Goal: Task Accomplishment & Management: Use online tool/utility

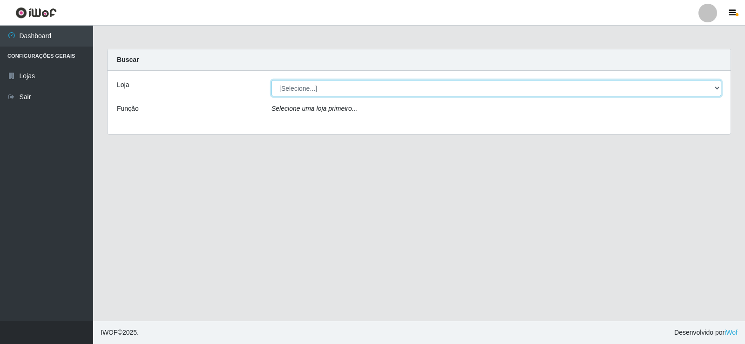
click at [307, 90] on select "[Selecione...] Rede Compras Supermercados - LOJA 2" at bounding box center [496, 88] width 450 height 16
select select "161"
click at [271, 80] on select "[Selecione...] Rede Compras Supermercados - LOJA 2" at bounding box center [496, 88] width 450 height 16
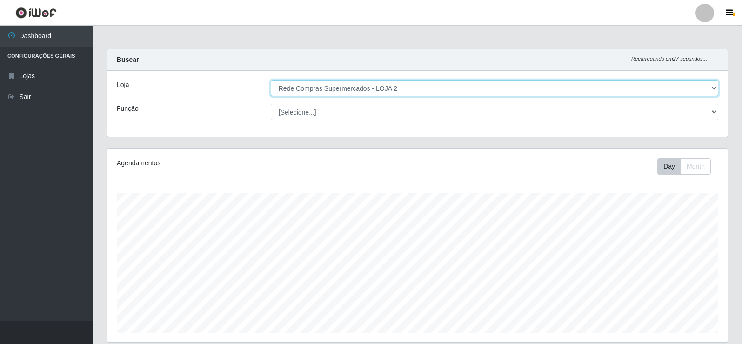
scroll to position [193, 620]
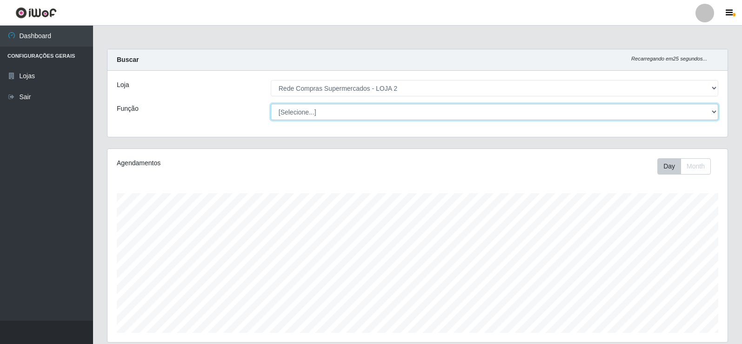
click at [308, 114] on select "[Selecione...] ASG ASG + ASG ++ Balconista Balconista + Balconista ++ Embalador…" at bounding box center [495, 112] width 448 height 16
select select "1"
click at [271, 104] on select "[Selecione...] ASG ASG + ASG ++ Balconista Balconista + Balconista ++ Embalador…" at bounding box center [495, 112] width 448 height 16
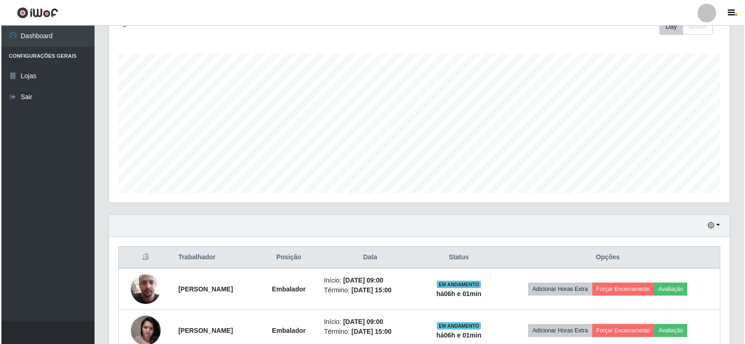
scroll to position [233, 0]
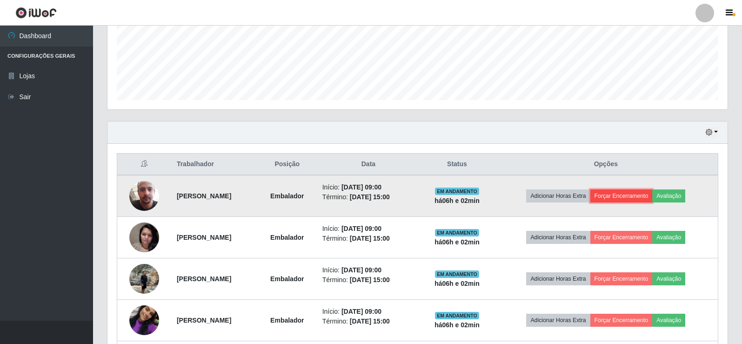
click at [633, 192] on button "Forçar Encerramento" at bounding box center [622, 195] width 62 height 13
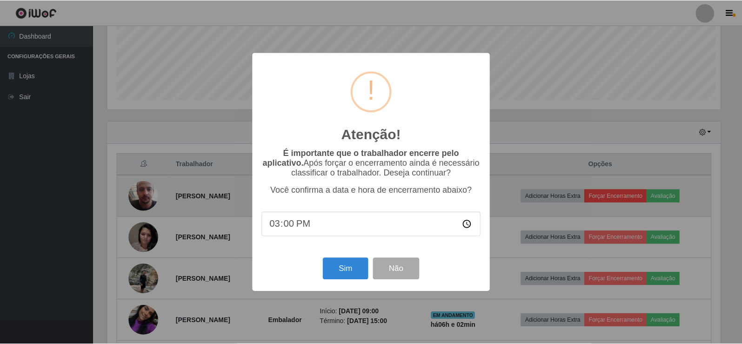
scroll to position [193, 616]
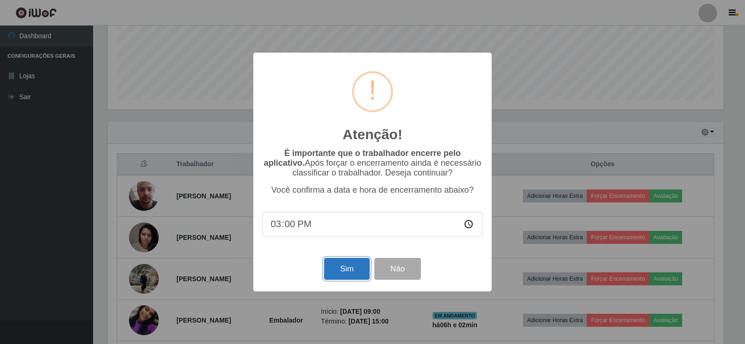
click at [343, 277] on button "Sim" at bounding box center [346, 269] width 45 height 22
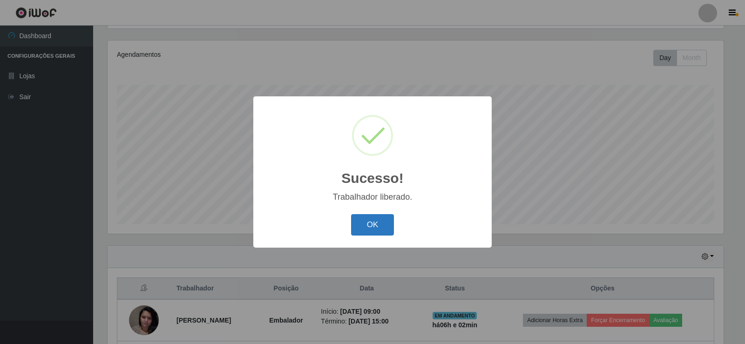
click at [374, 228] on button "OK" at bounding box center [372, 225] width 43 height 22
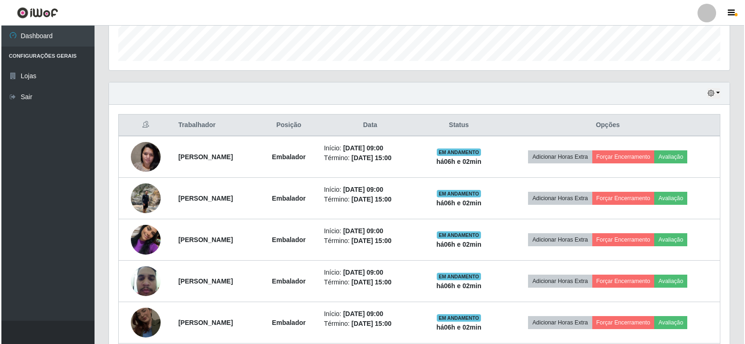
scroll to position [295, 0]
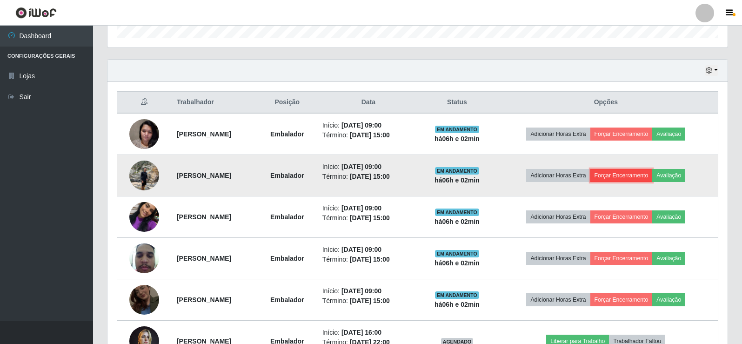
click at [625, 174] on button "Forçar Encerramento" at bounding box center [622, 175] width 62 height 13
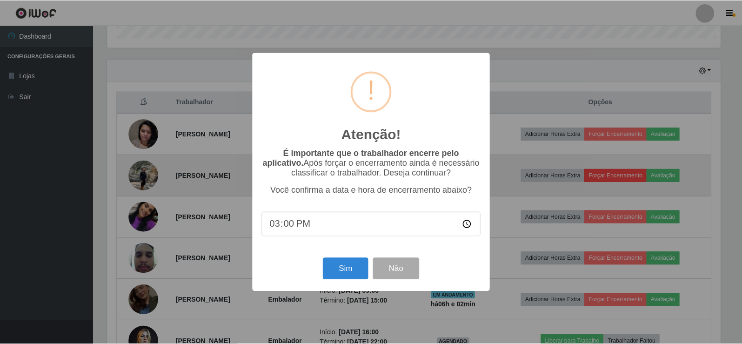
scroll to position [193, 616]
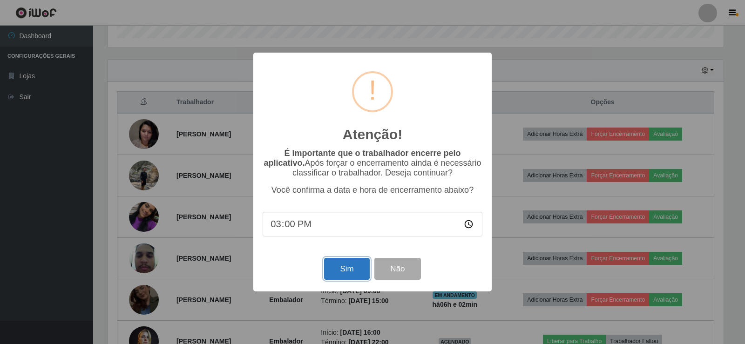
click at [354, 273] on button "Sim" at bounding box center [346, 269] width 45 height 22
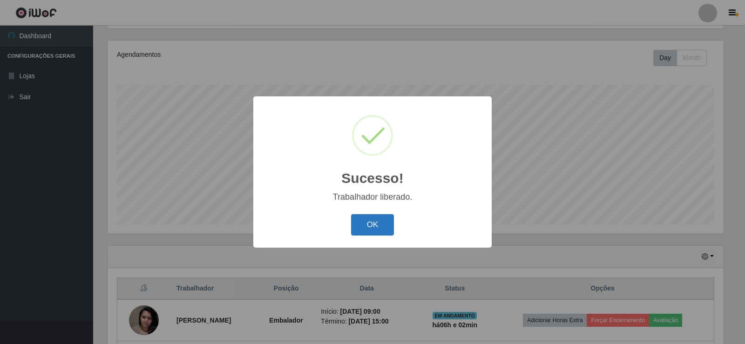
click at [370, 230] on button "OK" at bounding box center [372, 225] width 43 height 22
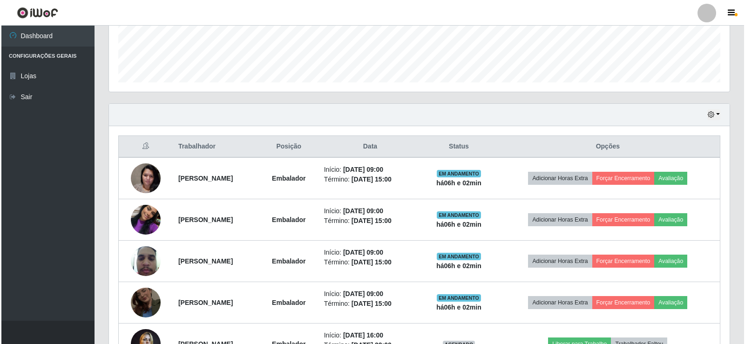
scroll to position [295, 0]
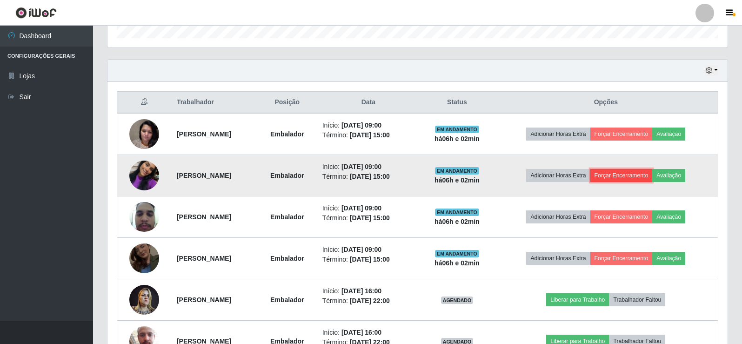
click at [633, 172] on button "Forçar Encerramento" at bounding box center [622, 175] width 62 height 13
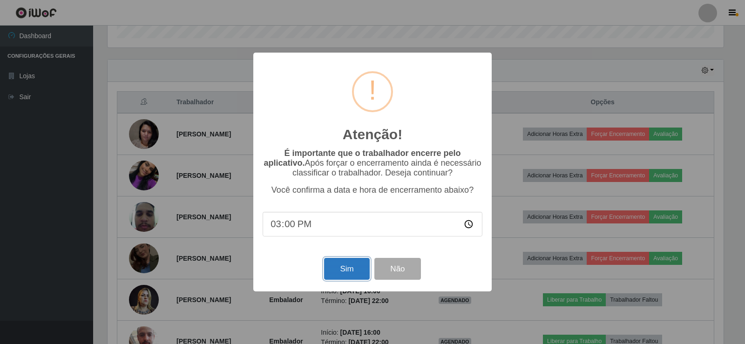
click at [345, 276] on button "Sim" at bounding box center [346, 269] width 45 height 22
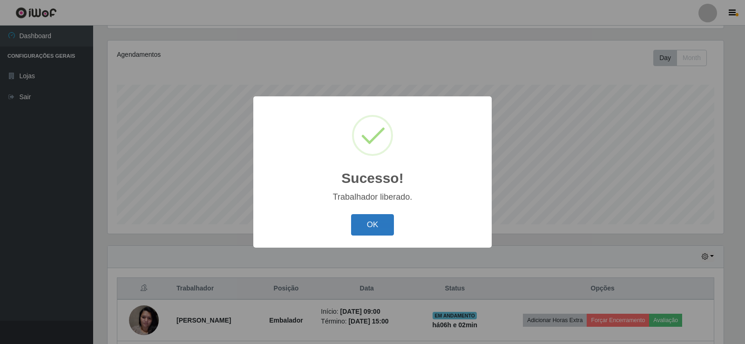
click at [377, 230] on button "OK" at bounding box center [372, 225] width 43 height 22
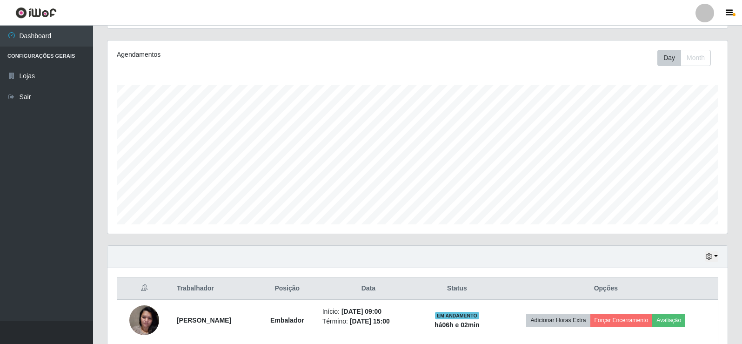
scroll to position [0, 0]
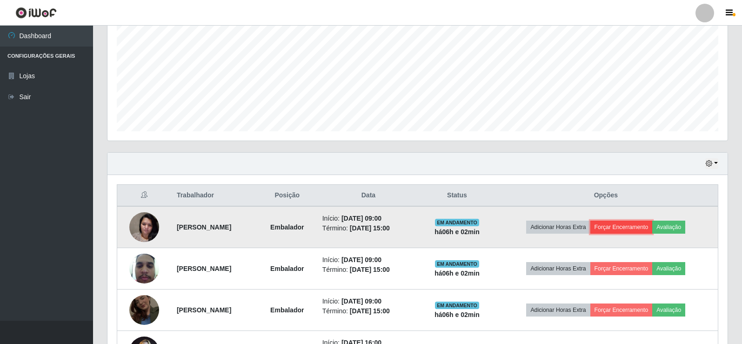
click at [640, 224] on button "Forçar Encerramento" at bounding box center [622, 227] width 62 height 13
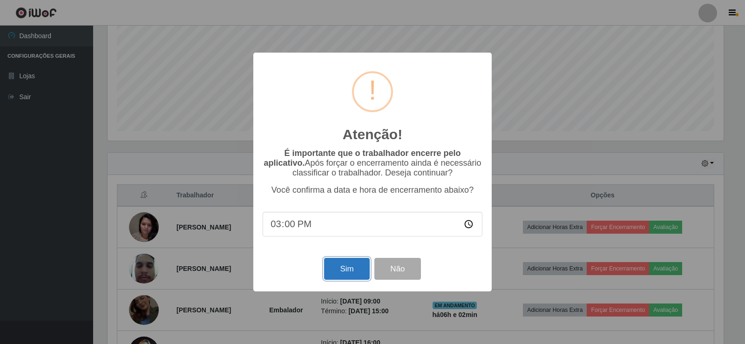
click at [361, 271] on button "Sim" at bounding box center [346, 269] width 45 height 22
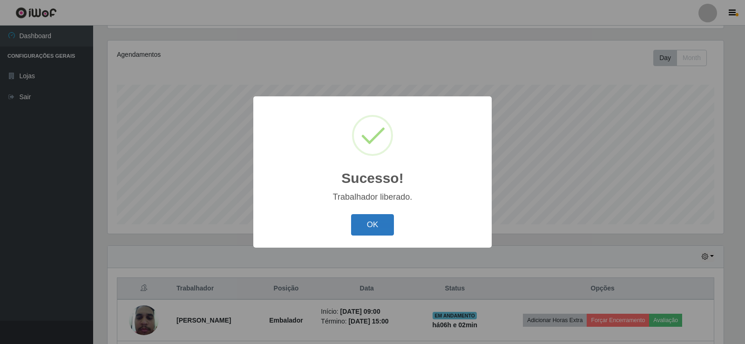
click at [385, 226] on button "OK" at bounding box center [372, 225] width 43 height 22
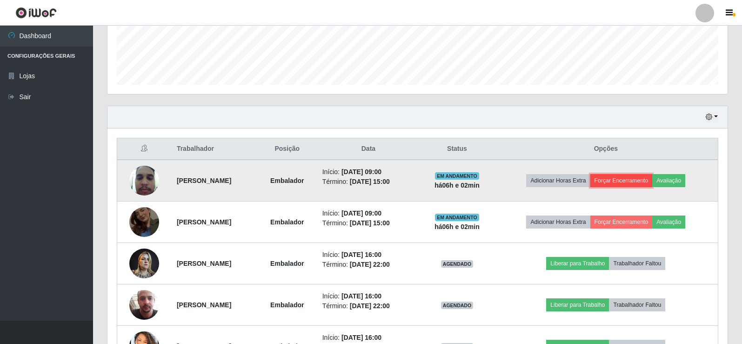
click at [619, 178] on button "Forçar Encerramento" at bounding box center [622, 180] width 62 height 13
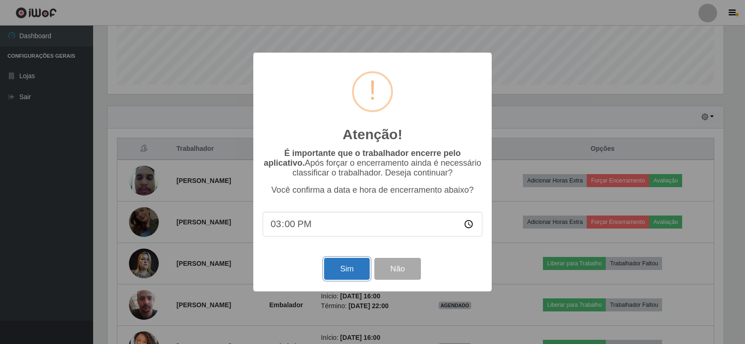
click at [354, 264] on button "Sim" at bounding box center [346, 269] width 45 height 22
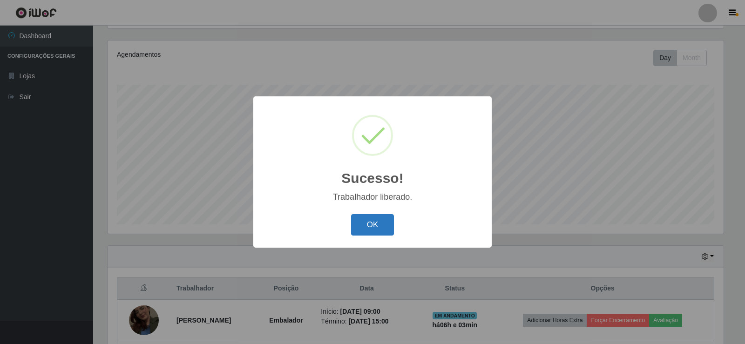
click at [370, 227] on button "OK" at bounding box center [372, 225] width 43 height 22
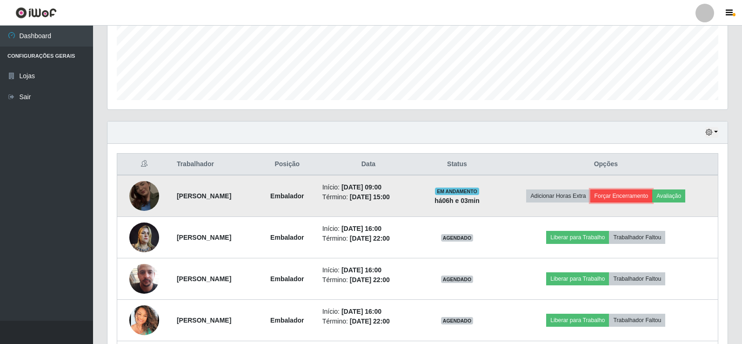
click at [622, 195] on button "Forçar Encerramento" at bounding box center [622, 195] width 62 height 13
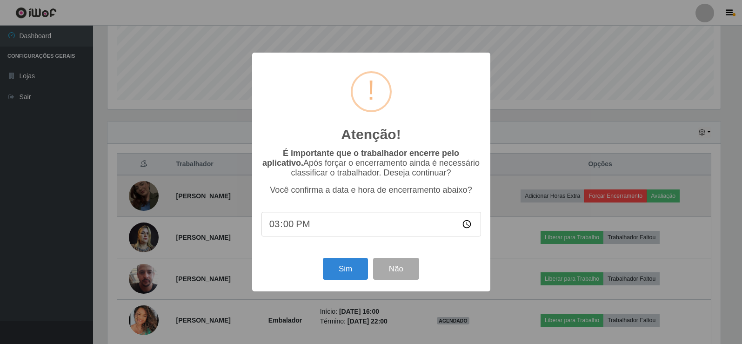
scroll to position [193, 616]
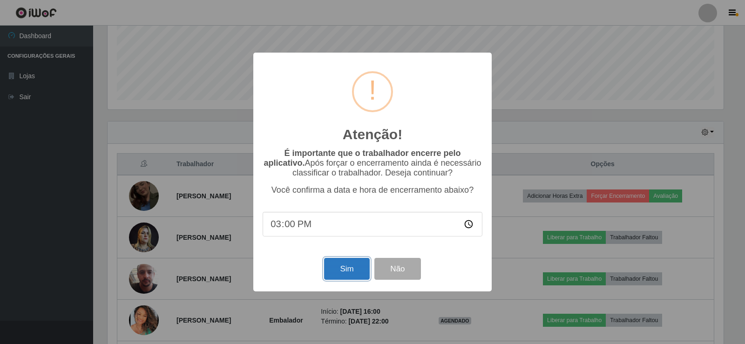
click at [336, 276] on button "Sim" at bounding box center [346, 269] width 45 height 22
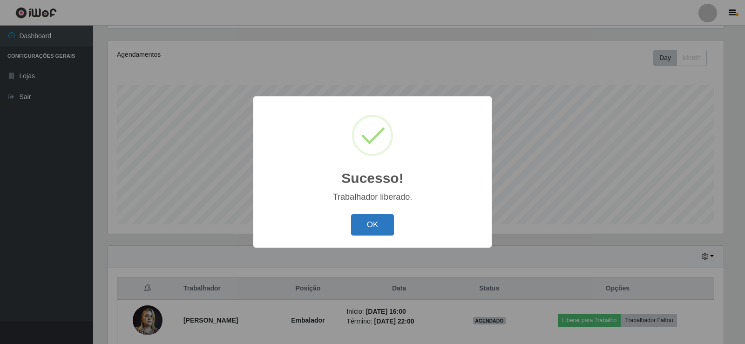
click at [373, 216] on button "OK" at bounding box center [372, 225] width 43 height 22
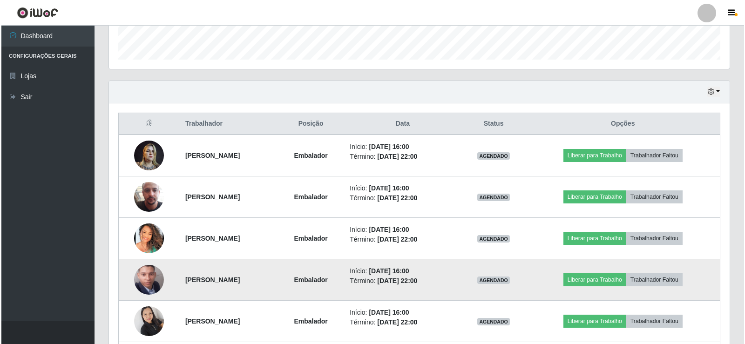
scroll to position [254, 0]
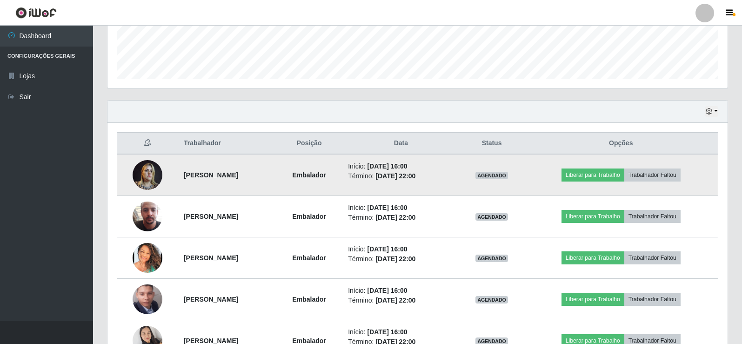
click at [144, 175] on img at bounding box center [148, 175] width 30 height 40
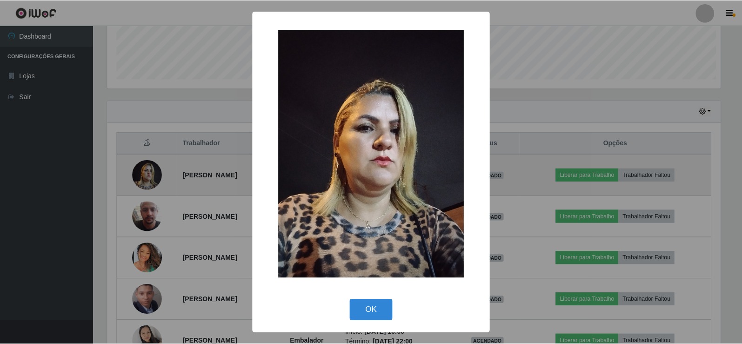
scroll to position [193, 616]
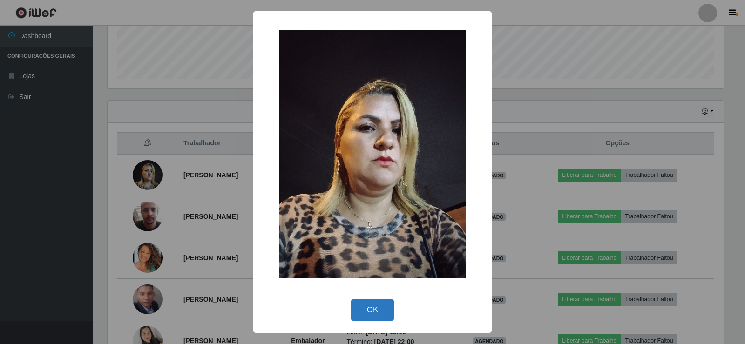
click at [378, 314] on button "OK" at bounding box center [372, 310] width 43 height 22
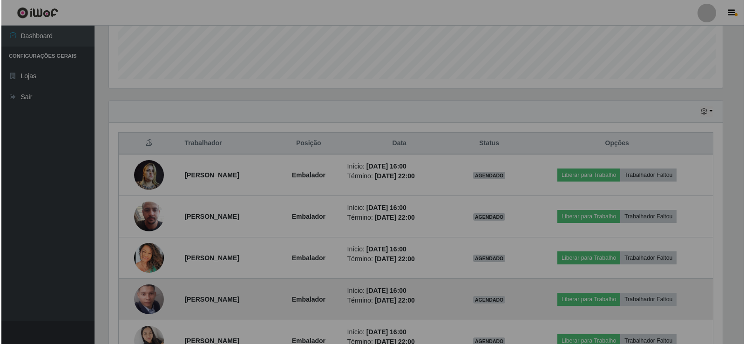
scroll to position [193, 620]
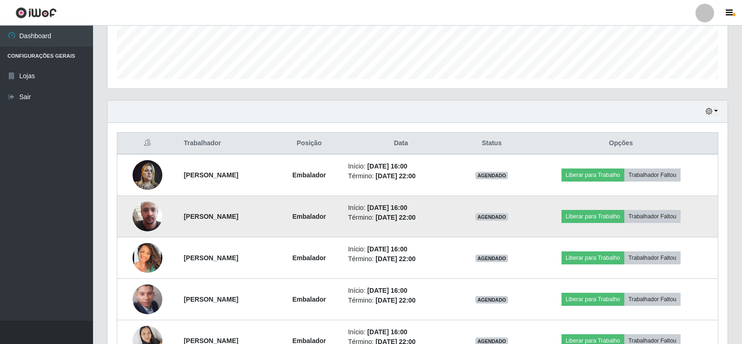
click at [152, 215] on img at bounding box center [148, 216] width 30 height 53
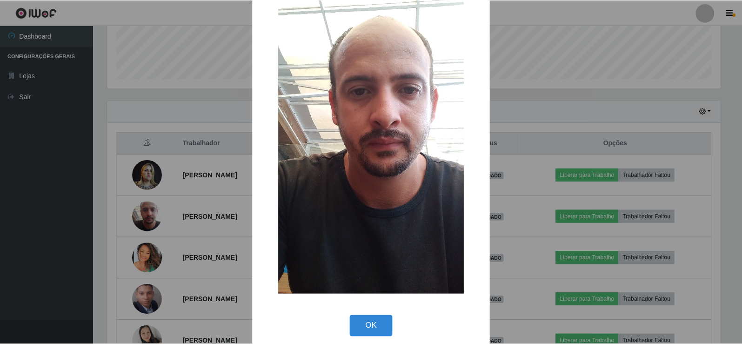
scroll to position [68, 0]
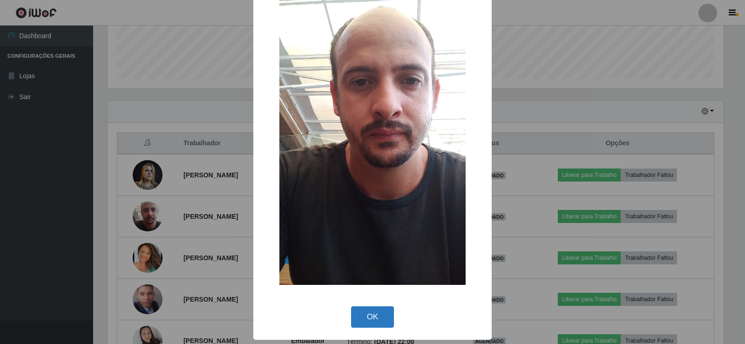
click at [378, 310] on button "OK" at bounding box center [372, 317] width 43 height 22
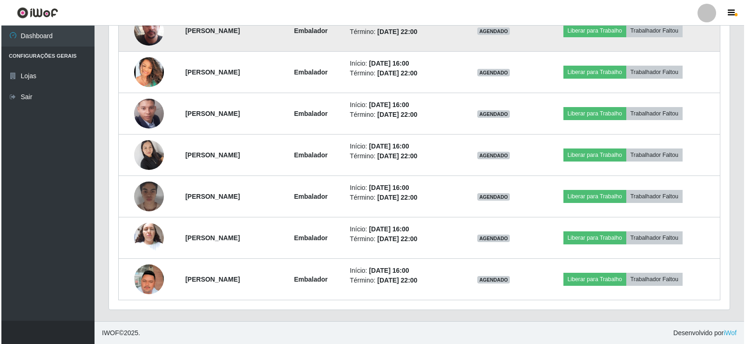
scroll to position [440, 0]
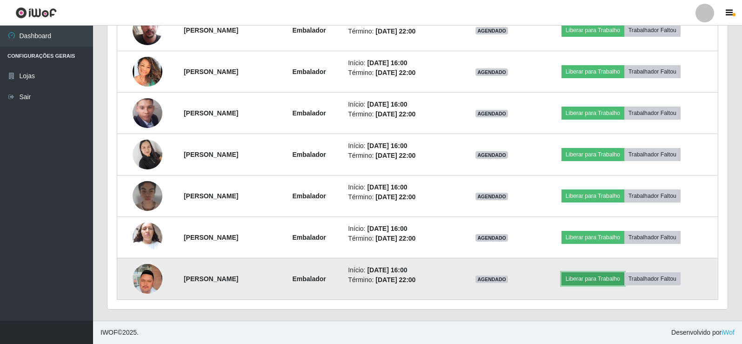
click at [622, 277] on button "Liberar para Trabalho" at bounding box center [593, 278] width 63 height 13
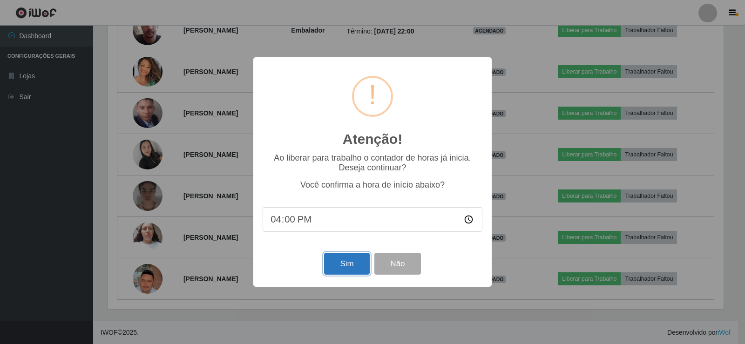
click at [343, 267] on button "Sim" at bounding box center [346, 264] width 45 height 22
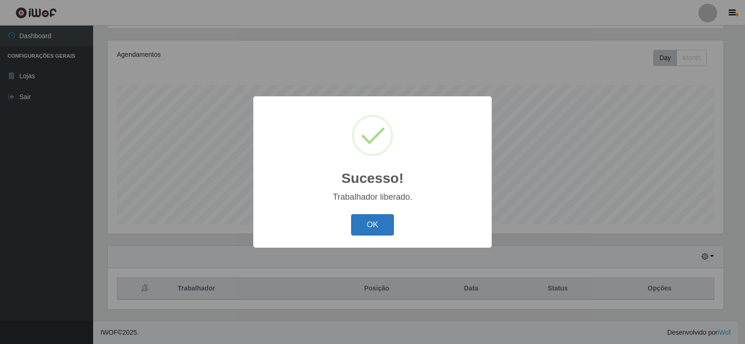
click at [383, 227] on button "OK" at bounding box center [372, 225] width 43 height 22
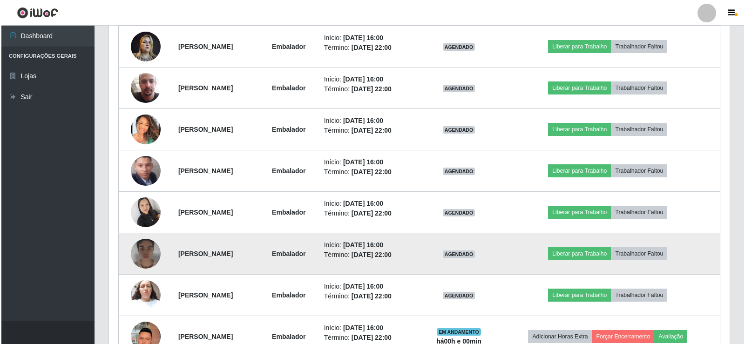
scroll to position [434, 0]
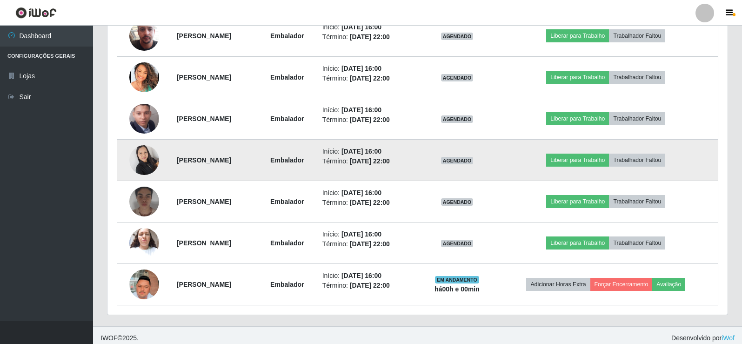
click at [578, 152] on td "Liberar para Trabalho Trabalhador Faltou" at bounding box center [606, 160] width 224 height 41
click at [579, 161] on button "Liberar para Trabalho" at bounding box center [577, 160] width 63 height 13
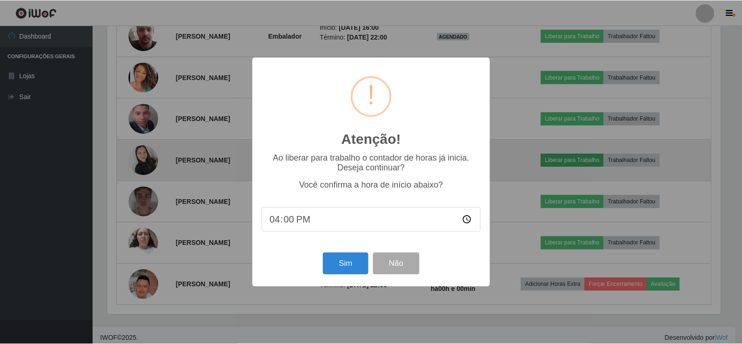
scroll to position [193, 616]
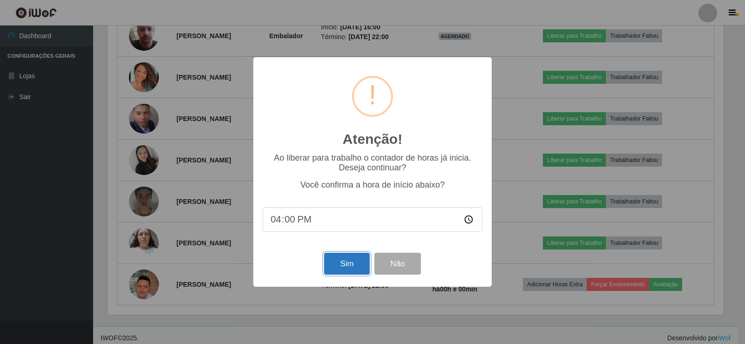
click at [358, 267] on button "Sim" at bounding box center [346, 264] width 45 height 22
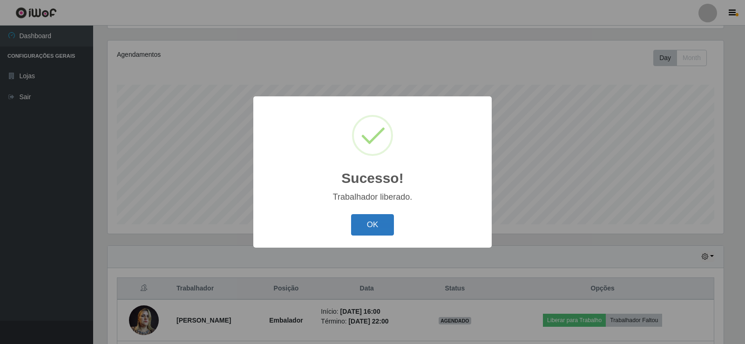
click at [383, 218] on button "OK" at bounding box center [372, 225] width 43 height 22
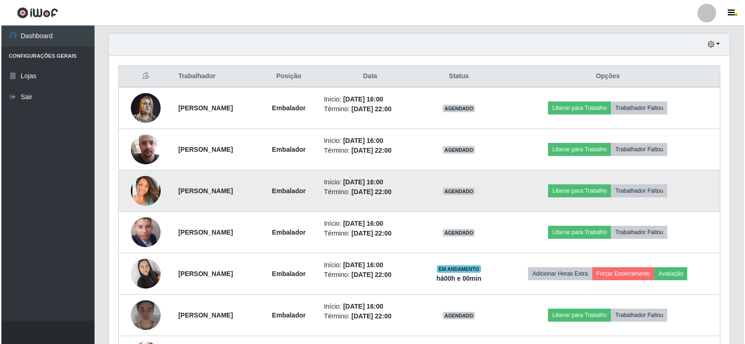
scroll to position [341, 0]
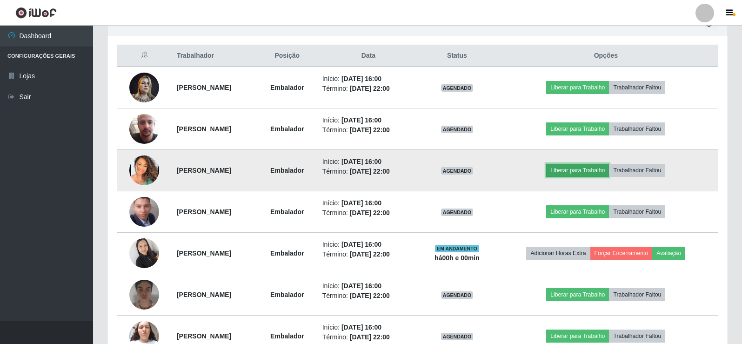
click at [587, 167] on button "Liberar para Trabalho" at bounding box center [577, 170] width 63 height 13
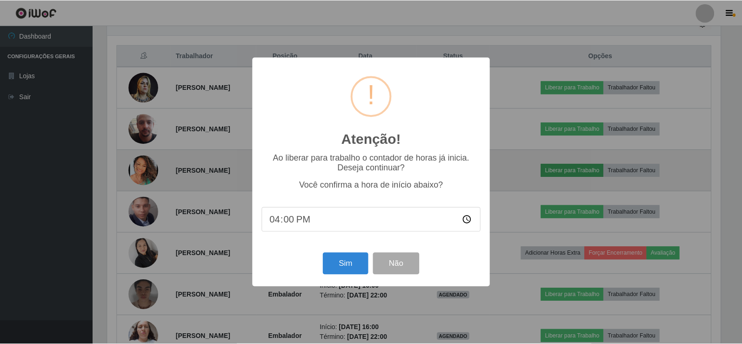
scroll to position [193, 616]
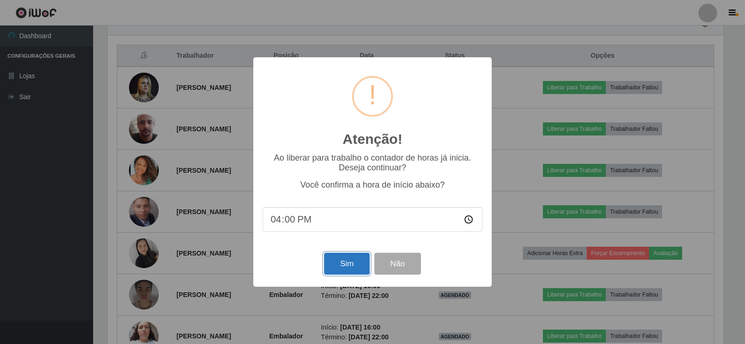
click at [349, 263] on button "Sim" at bounding box center [346, 264] width 45 height 22
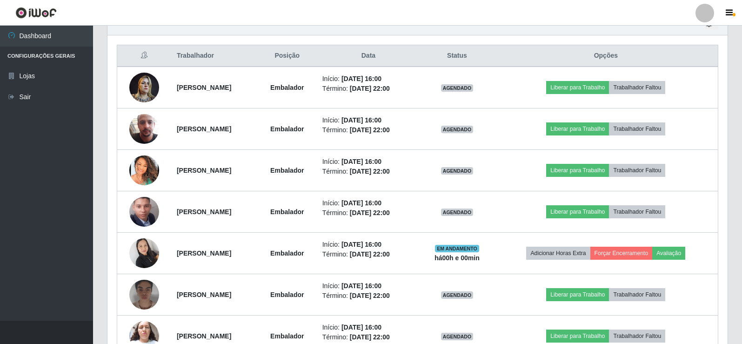
scroll to position [465198, 464776]
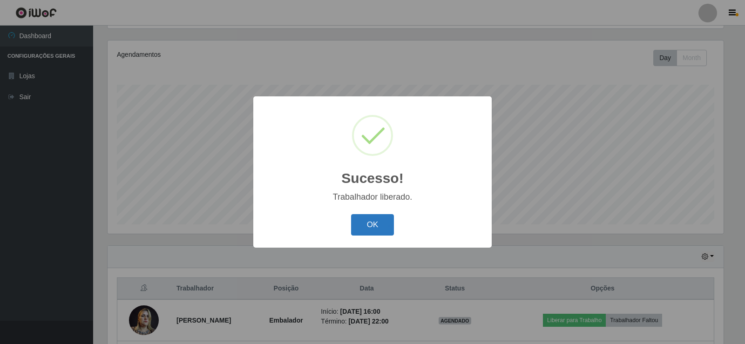
click at [370, 218] on button "OK" at bounding box center [372, 225] width 43 height 22
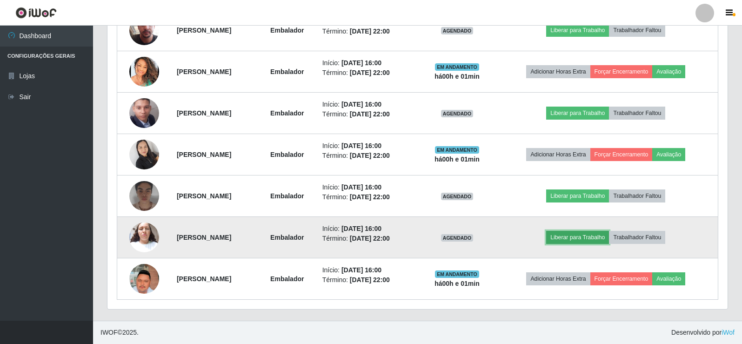
click at [597, 240] on button "Liberar para Trabalho" at bounding box center [577, 237] width 63 height 13
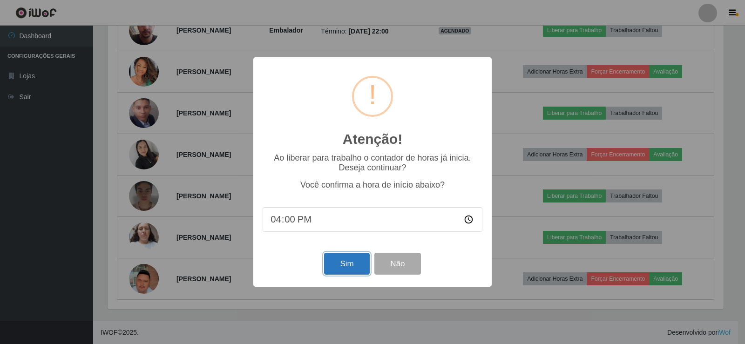
click at [346, 268] on button "Sim" at bounding box center [346, 264] width 45 height 22
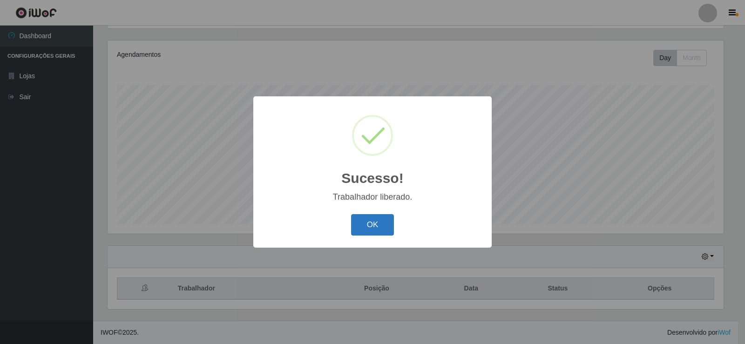
click at [366, 229] on button "OK" at bounding box center [372, 225] width 43 height 22
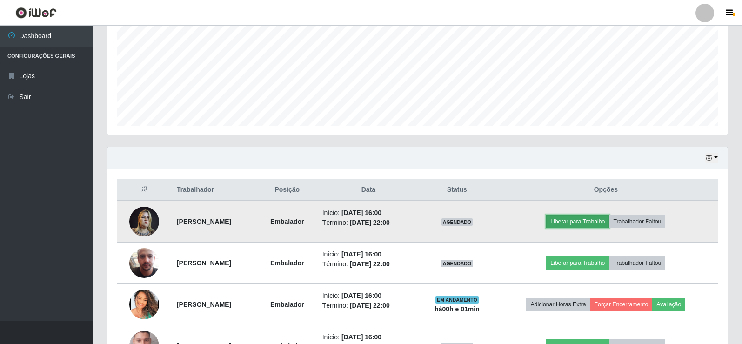
click at [596, 222] on button "Liberar para Trabalho" at bounding box center [577, 221] width 63 height 13
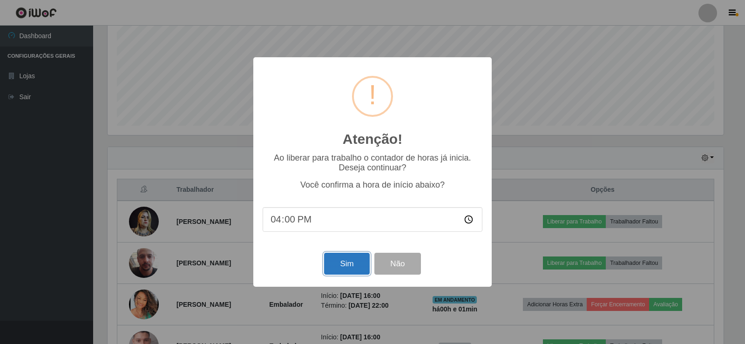
click at [345, 272] on button "Sim" at bounding box center [346, 264] width 45 height 22
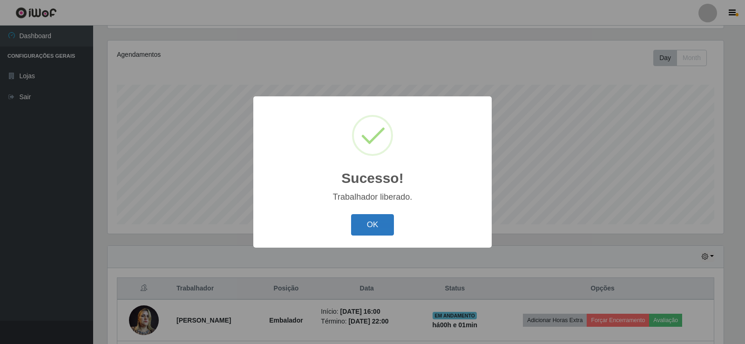
click at [388, 227] on button "OK" at bounding box center [372, 225] width 43 height 22
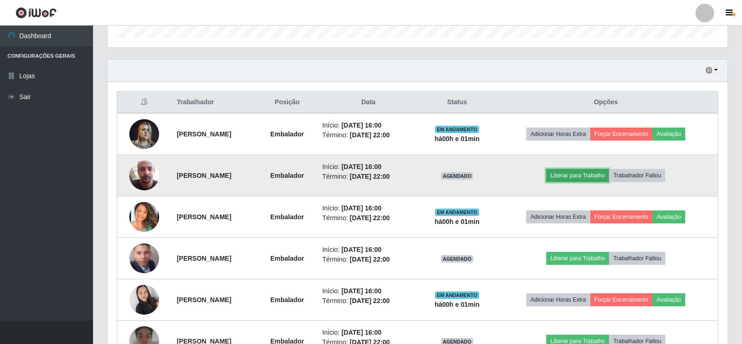
click at [595, 177] on button "Liberar para Trabalho" at bounding box center [577, 175] width 63 height 13
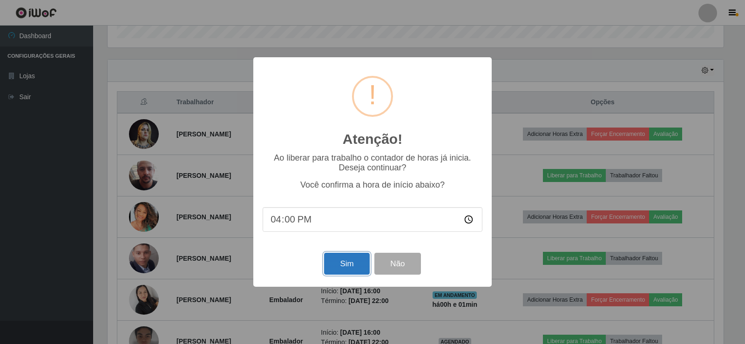
click at [346, 264] on button "Sim" at bounding box center [346, 264] width 45 height 22
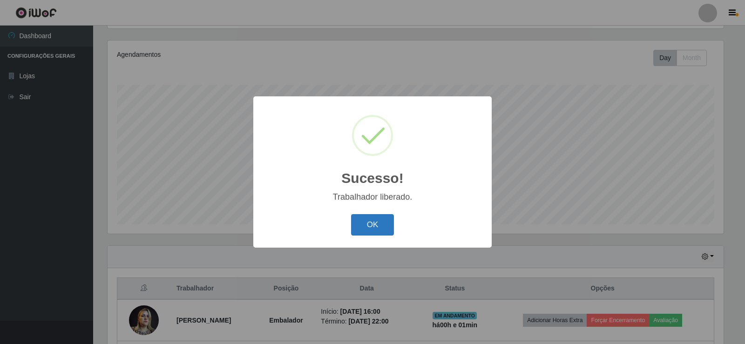
click at [355, 223] on button "OK" at bounding box center [372, 225] width 43 height 22
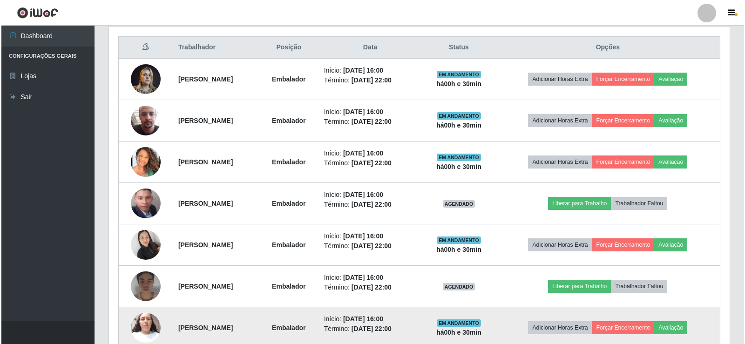
scroll to position [393, 0]
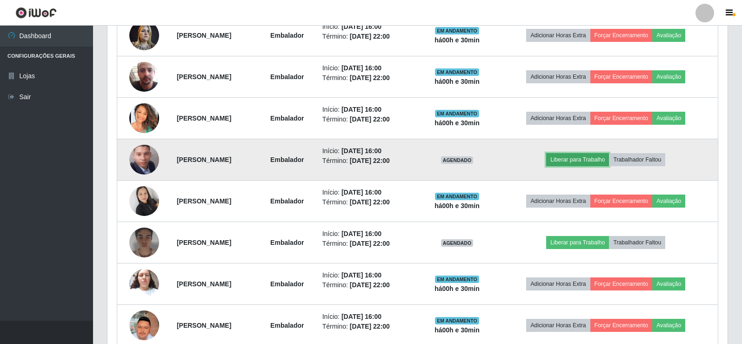
click at [601, 158] on button "Liberar para Trabalho" at bounding box center [577, 159] width 63 height 13
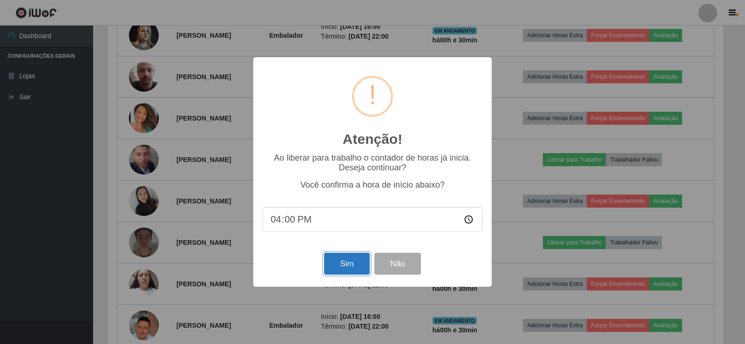
click at [342, 263] on button "Sim" at bounding box center [346, 264] width 45 height 22
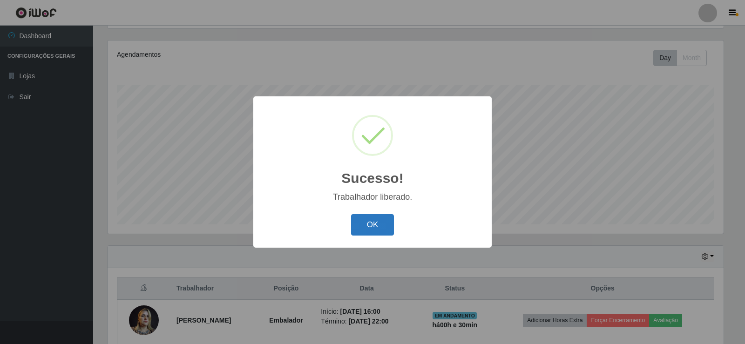
click at [377, 226] on button "OK" at bounding box center [372, 225] width 43 height 22
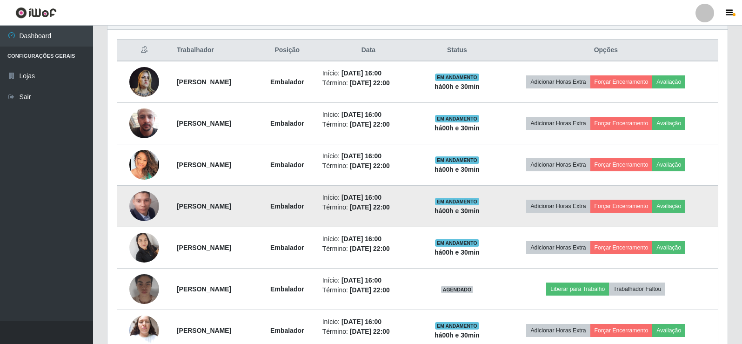
scroll to position [393, 0]
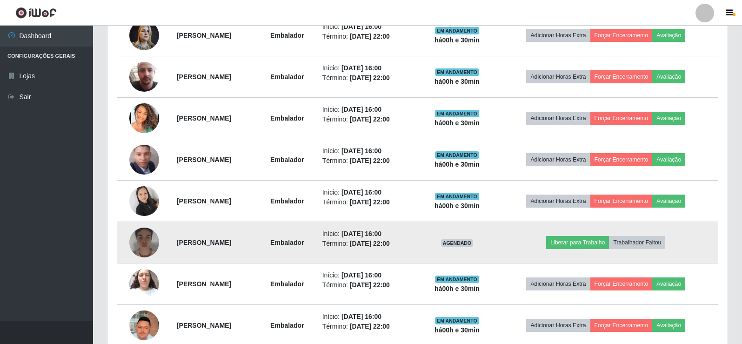
click at [140, 239] on img at bounding box center [144, 242] width 30 height 37
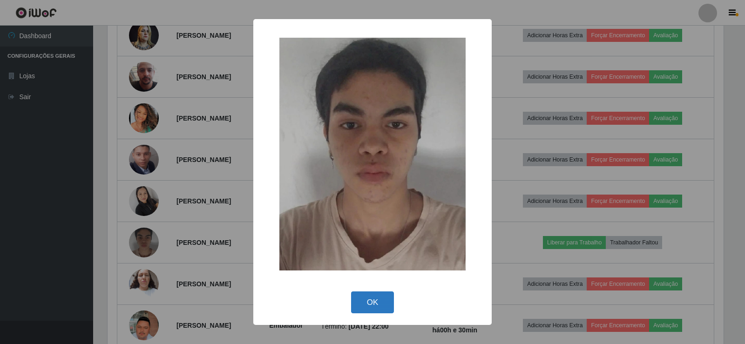
click at [367, 302] on button "OK" at bounding box center [372, 302] width 43 height 22
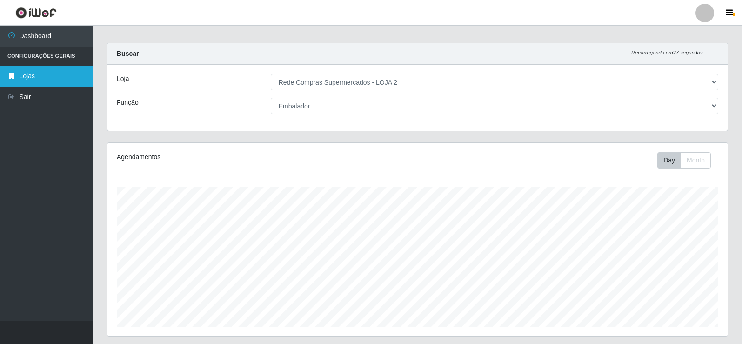
scroll to position [0, 0]
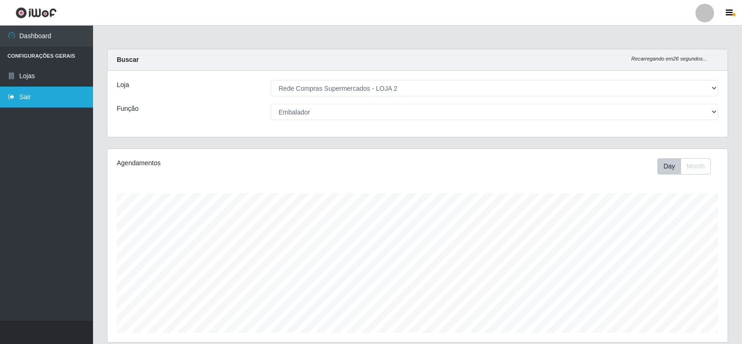
click at [24, 97] on link "Sair" at bounding box center [46, 97] width 93 height 21
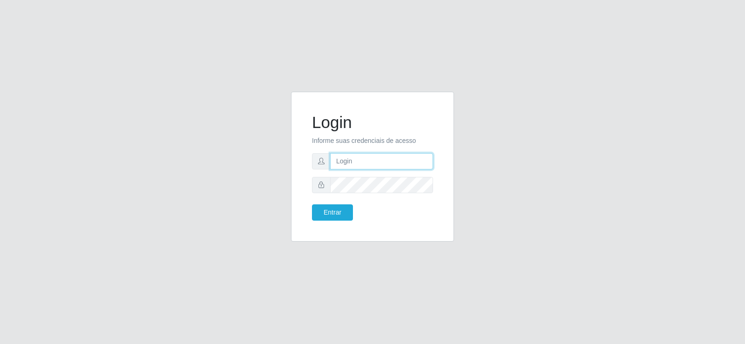
drag, startPoint x: 365, startPoint y: 155, endPoint x: 364, endPoint y: 162, distance: 7.0
click at [364, 159] on input "text" at bounding box center [381, 161] width 103 height 16
type input "[PERSON_NAME][EMAIL_ADDRESS][DOMAIN_NAME]"
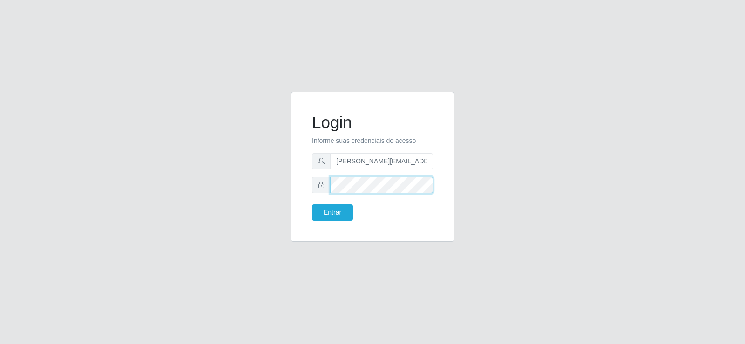
click at [312, 204] on button "Entrar" at bounding box center [332, 212] width 41 height 16
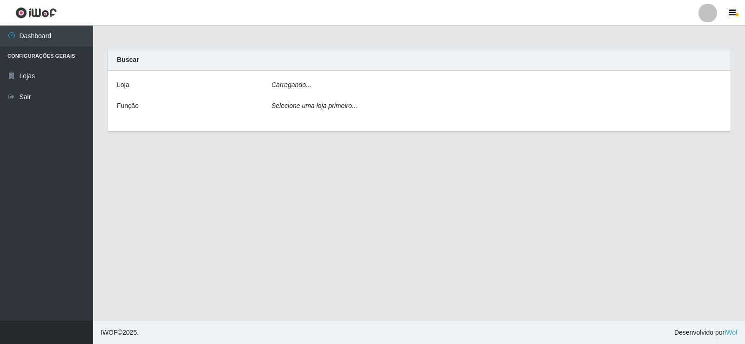
click at [326, 210] on main "Carregando... Buscar [PERSON_NAME]... Função Selecione uma loja primeiro..." at bounding box center [419, 173] width 652 height 295
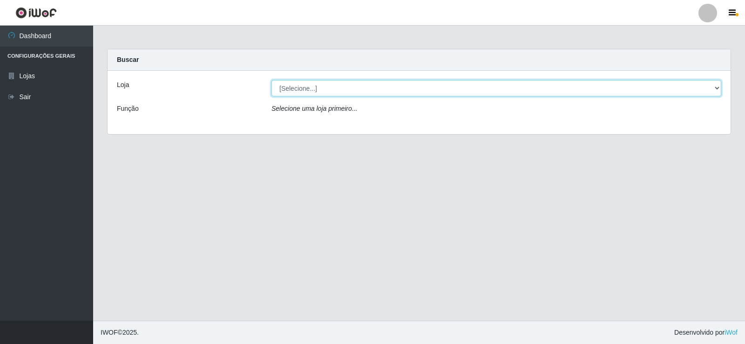
click at [371, 87] on select "[Selecione...] Rede Compras Supermercados - LOJA 2" at bounding box center [496, 88] width 450 height 16
select select "161"
click at [271, 80] on select "[Selecione...] Rede Compras Supermercados - LOJA 2" at bounding box center [496, 88] width 450 height 16
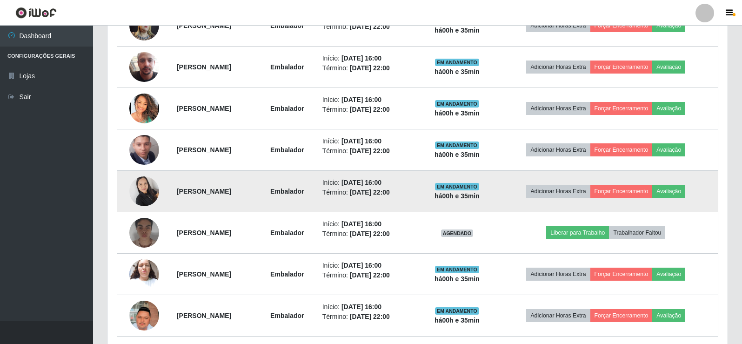
scroll to position [440, 0]
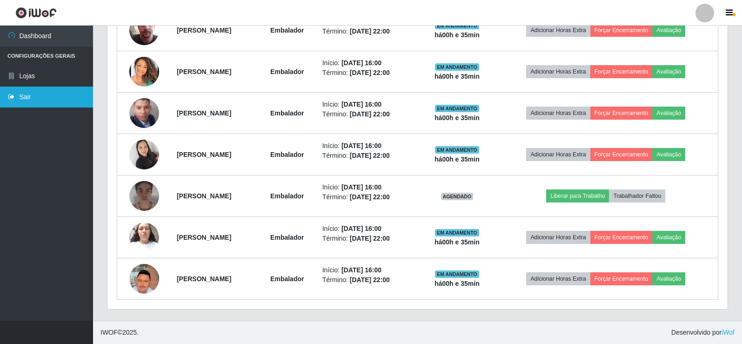
click at [27, 98] on link "Sair" at bounding box center [46, 97] width 93 height 21
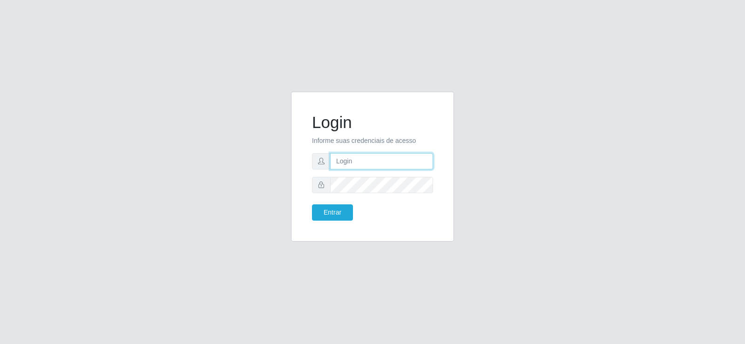
click at [387, 164] on input "text" at bounding box center [381, 161] width 103 height 16
type input "[PERSON_NAME][EMAIL_ADDRESS][DOMAIN_NAME]"
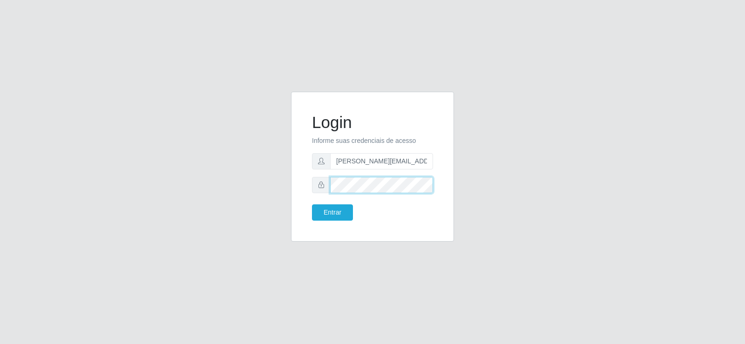
click at [312, 204] on button "Entrar" at bounding box center [332, 212] width 41 height 16
click at [333, 218] on button "Entrar" at bounding box center [332, 212] width 41 height 16
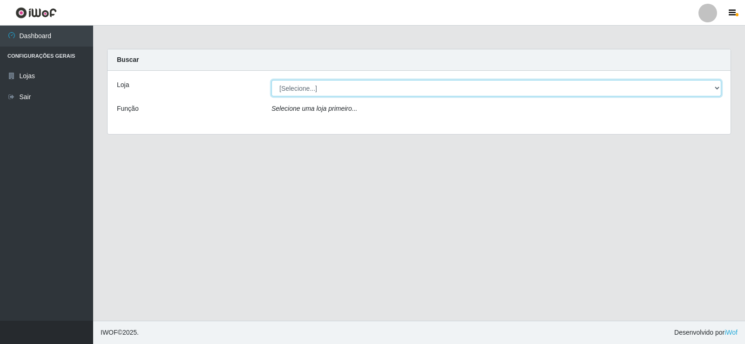
click at [397, 89] on select "[Selecione...] Rede Compras Supermercados - LOJA 2" at bounding box center [496, 88] width 450 height 16
select select "161"
click at [271, 80] on select "[Selecione...] Rede Compras Supermercados - LOJA 2" at bounding box center [496, 88] width 450 height 16
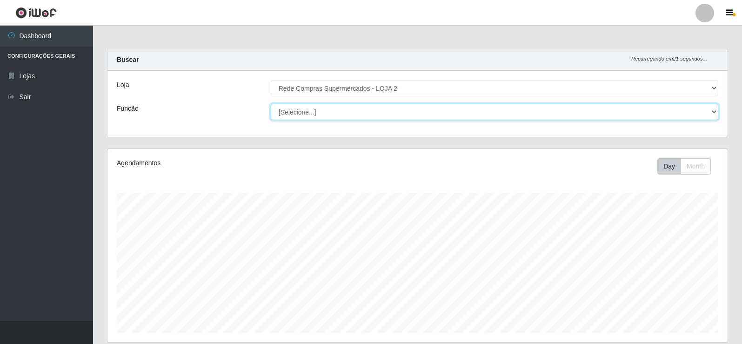
click at [329, 112] on select "[Selecione...] ASG ASG + ASG ++ Balconista Balconista + Balconista ++ Embalador…" at bounding box center [495, 112] width 448 height 16
click at [271, 104] on select "[Selecione...] ASG ASG + ASG ++ Balconista Balconista + Balconista ++ Embalador…" at bounding box center [495, 112] width 448 height 16
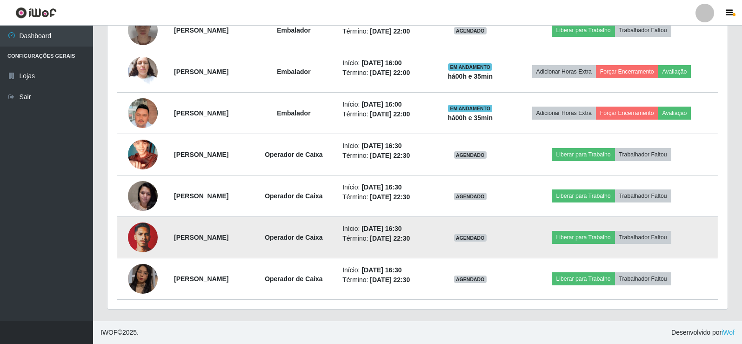
scroll to position [274, 0]
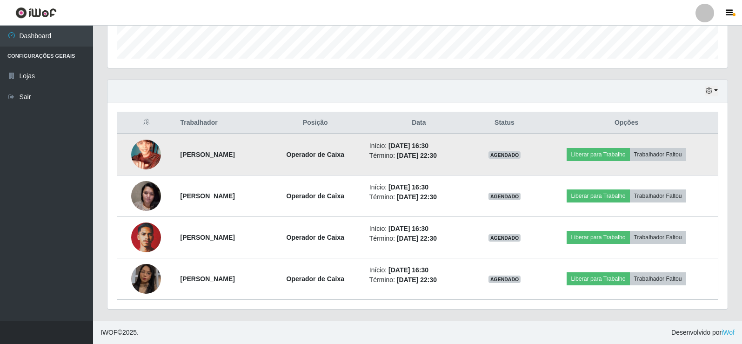
click at [145, 152] on img at bounding box center [146, 154] width 30 height 53
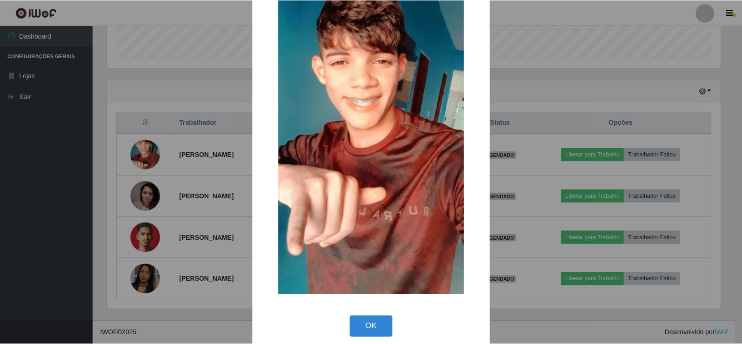
scroll to position [68, 0]
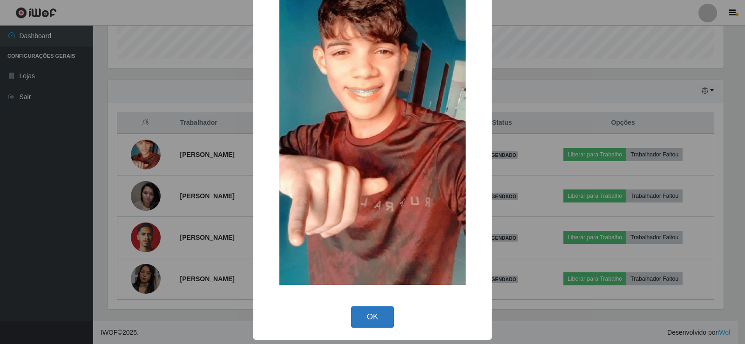
click at [371, 315] on button "OK" at bounding box center [372, 317] width 43 height 22
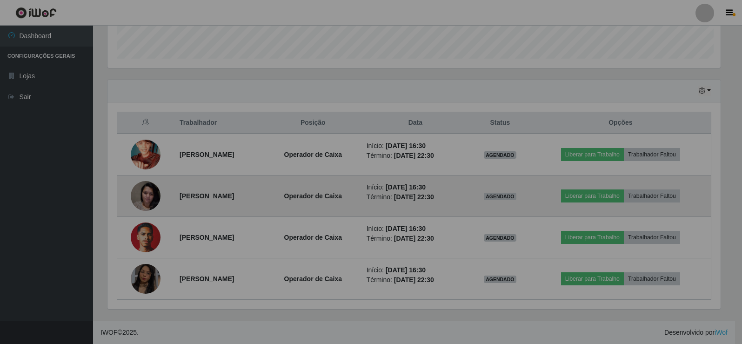
scroll to position [193, 620]
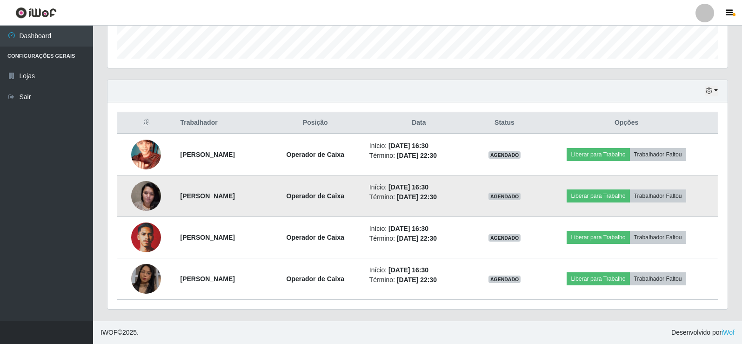
click at [145, 196] on img at bounding box center [146, 196] width 30 height 40
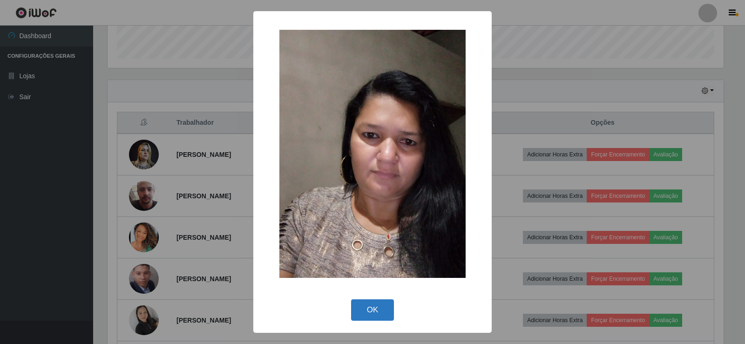
click at [380, 316] on button "OK" at bounding box center [372, 310] width 43 height 22
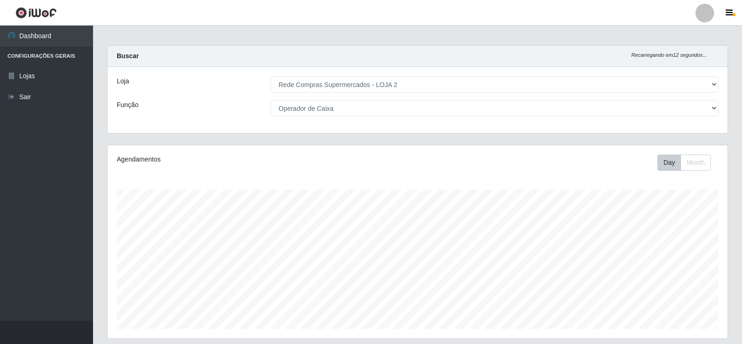
scroll to position [0, 0]
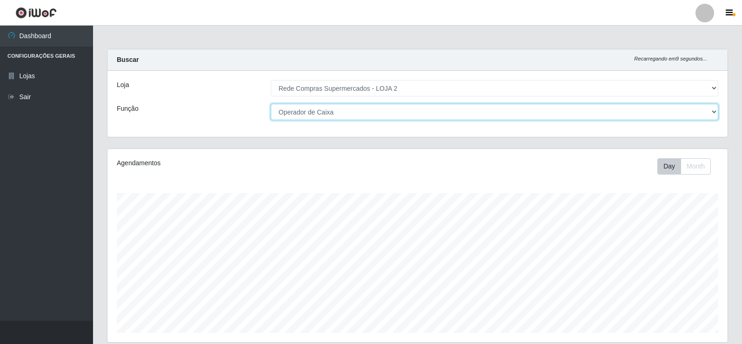
click at [716, 111] on select "[Selecione...] ASG ASG + ASG ++ Balconista Balconista + Balconista ++ Embalador…" at bounding box center [495, 112] width 448 height 16
click at [271, 104] on select "[Selecione...] ASG ASG + ASG ++ Balconista Balconista + Balconista ++ Embalador…" at bounding box center [495, 112] width 448 height 16
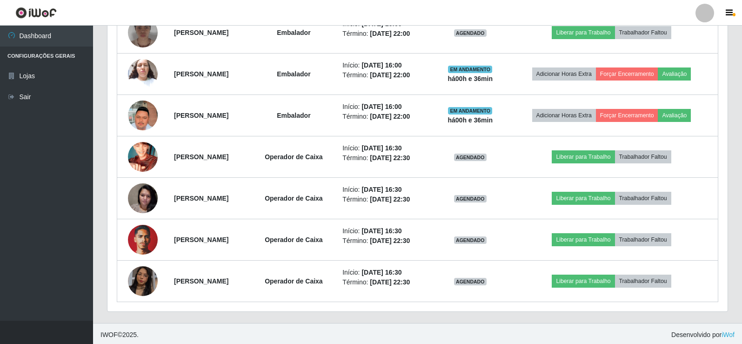
scroll to position [605, 0]
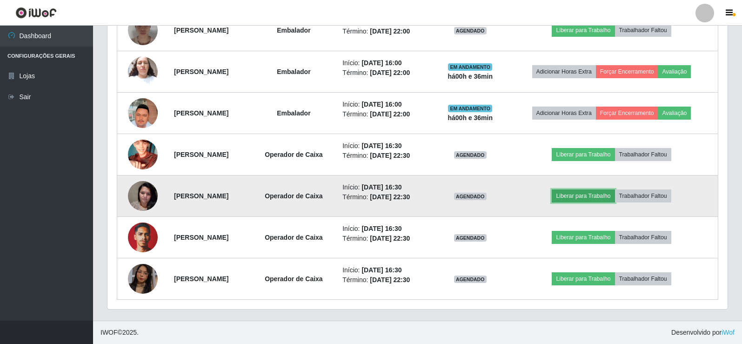
click at [615, 195] on button "Liberar para Trabalho" at bounding box center [583, 195] width 63 height 13
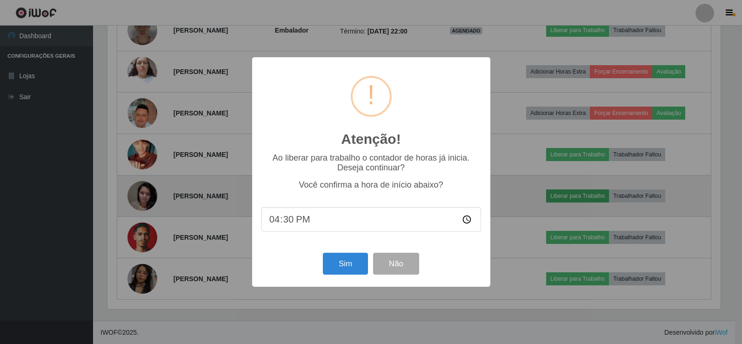
scroll to position [193, 616]
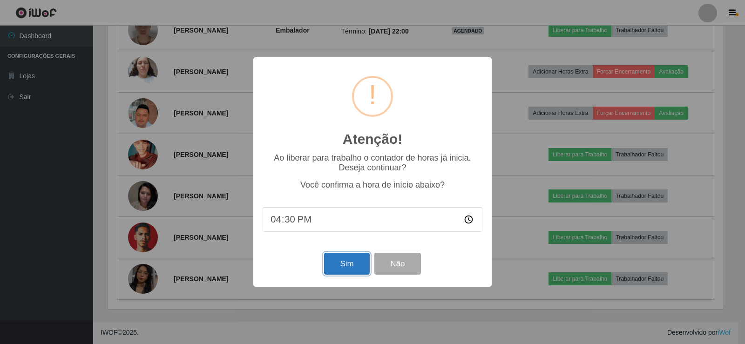
click at [343, 266] on button "Sim" at bounding box center [346, 264] width 45 height 22
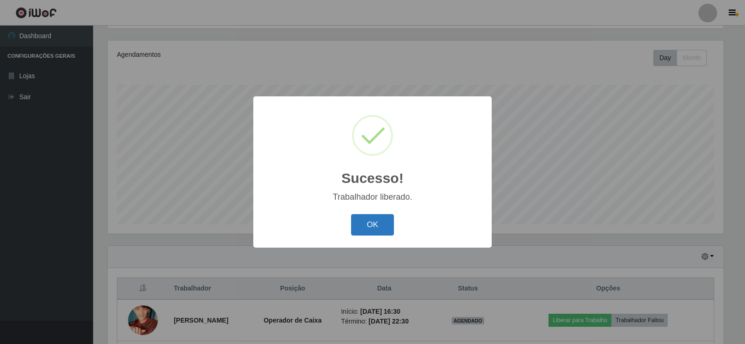
click at [375, 228] on button "OK" at bounding box center [372, 225] width 43 height 22
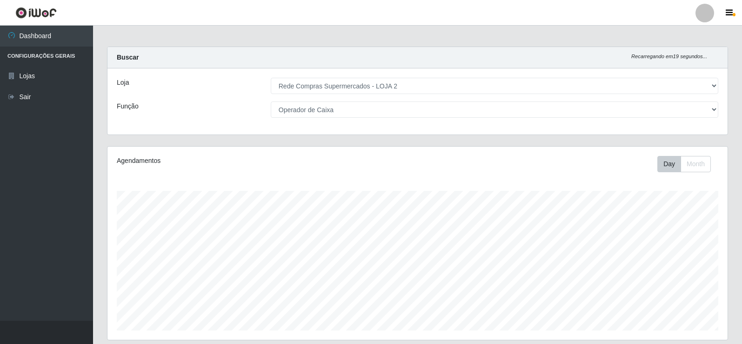
scroll to position [0, 0]
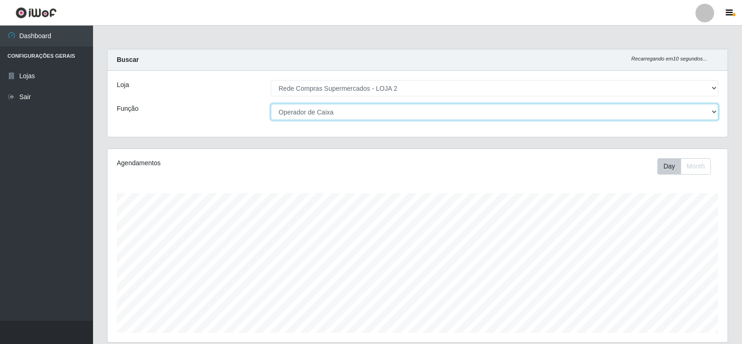
click at [342, 111] on select "[Selecione...] ASG ASG + ASG ++ Balconista Balconista + Balconista ++ Embalador…" at bounding box center [495, 112] width 448 height 16
click at [271, 104] on select "[Selecione...] ASG ASG + ASG ++ Balconista Balconista + Balconista ++ Embalador…" at bounding box center [495, 112] width 448 height 16
click at [356, 110] on select "[Selecione...] ASG ASG + ASG ++ Balconista Balconista + Balconista ++ Embalador…" at bounding box center [495, 112] width 448 height 16
click at [271, 104] on select "[Selecione...] ASG ASG + ASG ++ Balconista Balconista + Balconista ++ Embalador…" at bounding box center [495, 112] width 448 height 16
click at [340, 108] on select "[Selecione...] ASG ASG + ASG ++ Balconista Balconista + Balconista ++ Embalador…" at bounding box center [495, 112] width 448 height 16
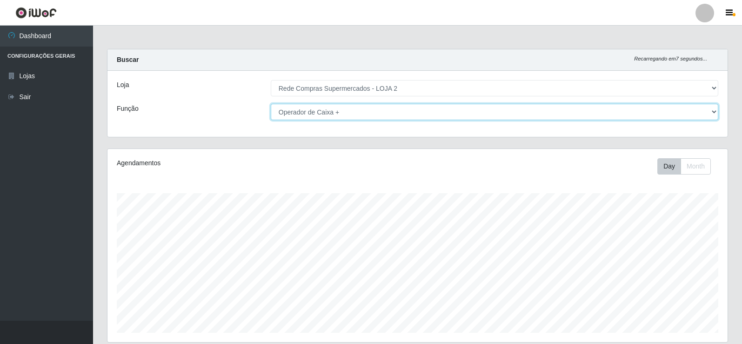
select select "22"
click at [271, 104] on select "[Selecione...] ASG ASG + ASG ++ Balconista Balconista + Balconista ++ Embalador…" at bounding box center [495, 112] width 448 height 16
click at [361, 108] on select "[Selecione...] ASG ASG + ASG ++ Balconista Balconista + Balconista ++ Embalador…" at bounding box center [495, 112] width 448 height 16
click at [271, 104] on select "[Selecione...] ASG ASG + ASG ++ Balconista Balconista + Balconista ++ Embalador…" at bounding box center [495, 112] width 448 height 16
click at [347, 111] on select "[Selecione...] ASG ASG + ASG ++ Balconista Balconista + Balconista ++ Embalador…" at bounding box center [495, 112] width 448 height 16
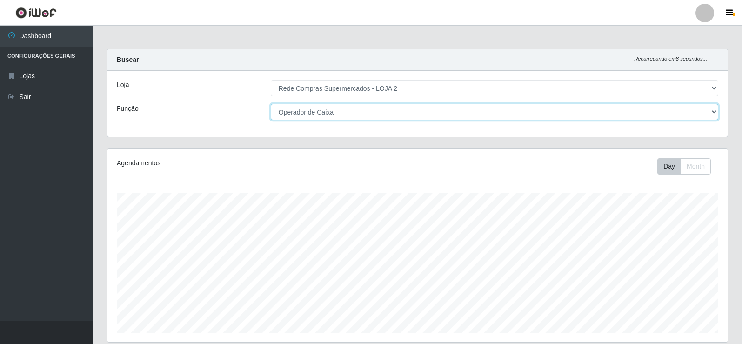
click at [271, 104] on select "[Selecione...] ASG ASG + ASG ++ Balconista Balconista + Balconista ++ Embalador…" at bounding box center [495, 112] width 448 height 16
click at [351, 112] on select "[Selecione...] ASG ASG + ASG ++ Balconista Balconista + Balconista ++ Embalador…" at bounding box center [495, 112] width 448 height 16
click at [271, 104] on select "[Selecione...] ASG ASG + ASG ++ Balconista Balconista + Balconista ++ Embalador…" at bounding box center [495, 112] width 448 height 16
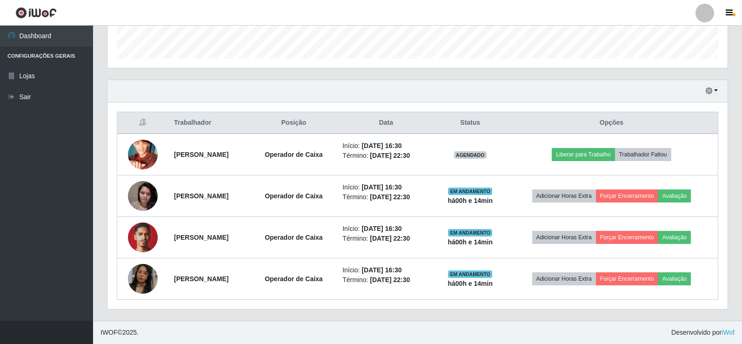
scroll to position [440, 0]
